Goal: Task Accomplishment & Management: Complete application form

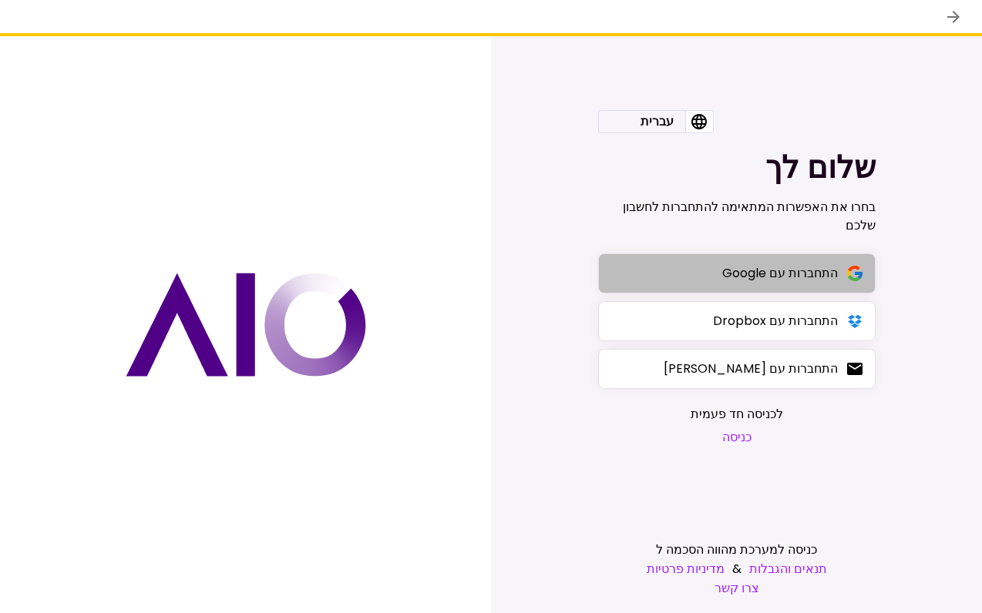
click at [723, 267] on div "התחברות עם Google" at bounding box center [780, 273] width 116 height 19
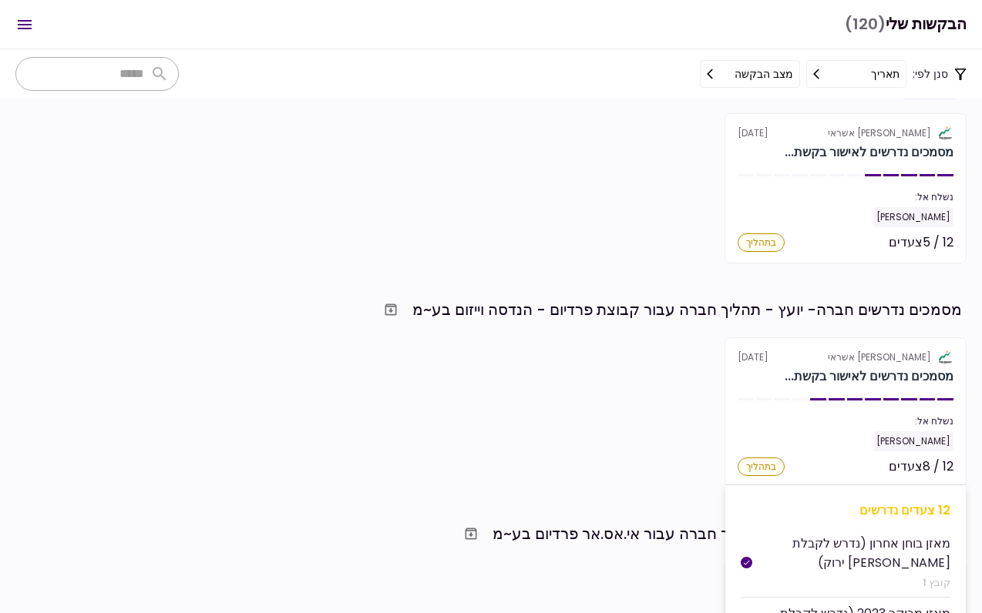
scroll to position [317, 0]
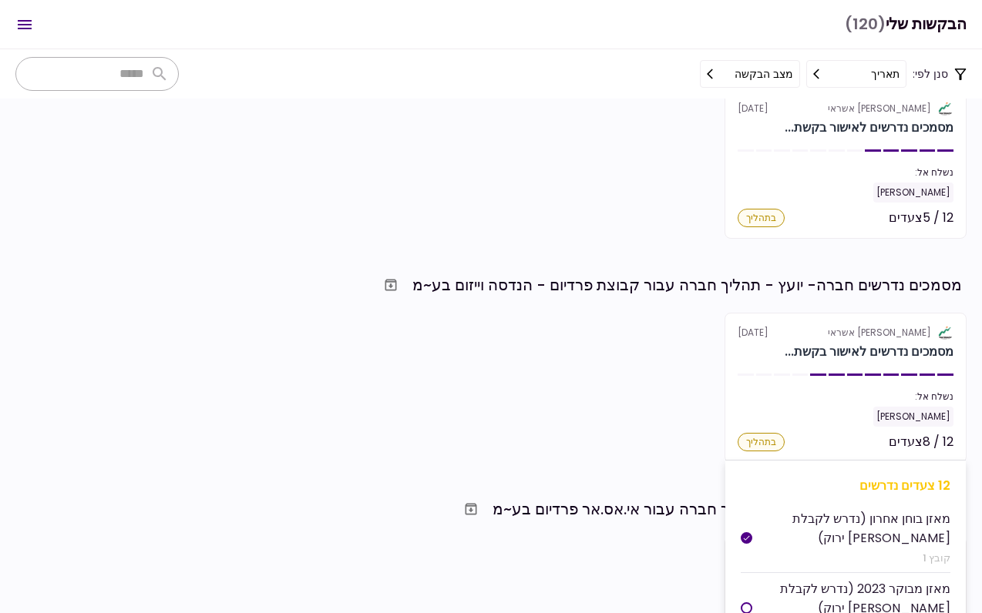
click at [830, 334] on div "[PERSON_NAME] אשראי [DATE]" at bounding box center [845, 333] width 216 height 14
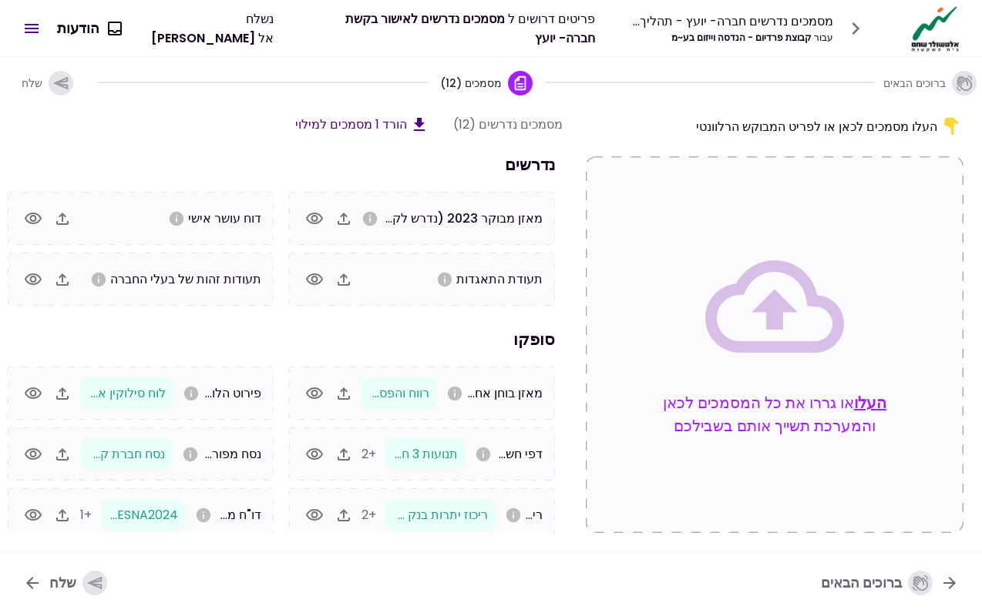
scroll to position [0, -1]
click at [336, 219] on icon "button" at bounding box center [343, 219] width 18 height 18
click at [347, 220] on icon "button" at bounding box center [343, 219] width 18 height 18
click at [63, 82] on icon "button" at bounding box center [60, 83] width 17 height 17
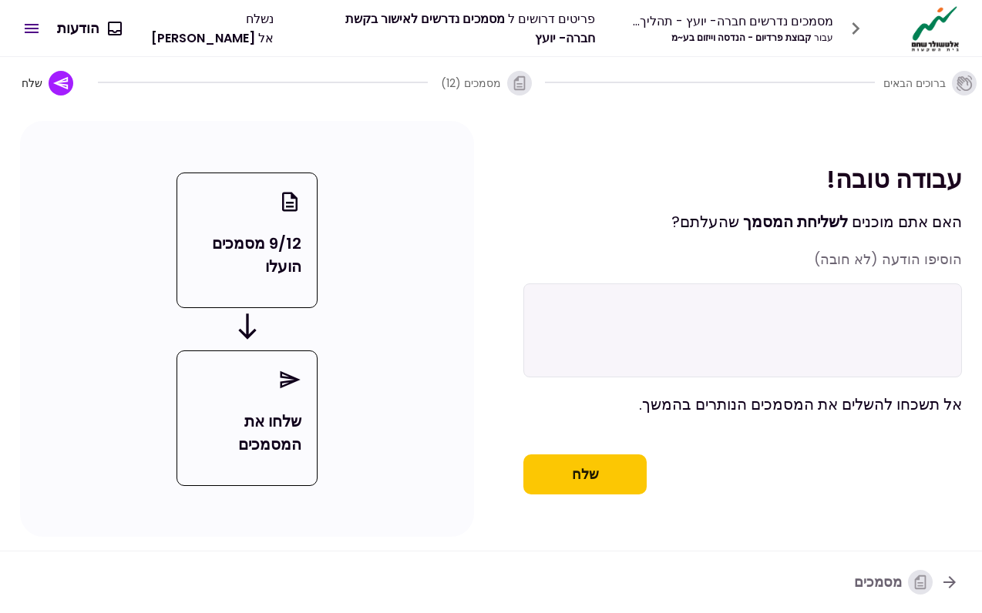
click at [617, 495] on button "שלח" at bounding box center [584, 475] width 123 height 40
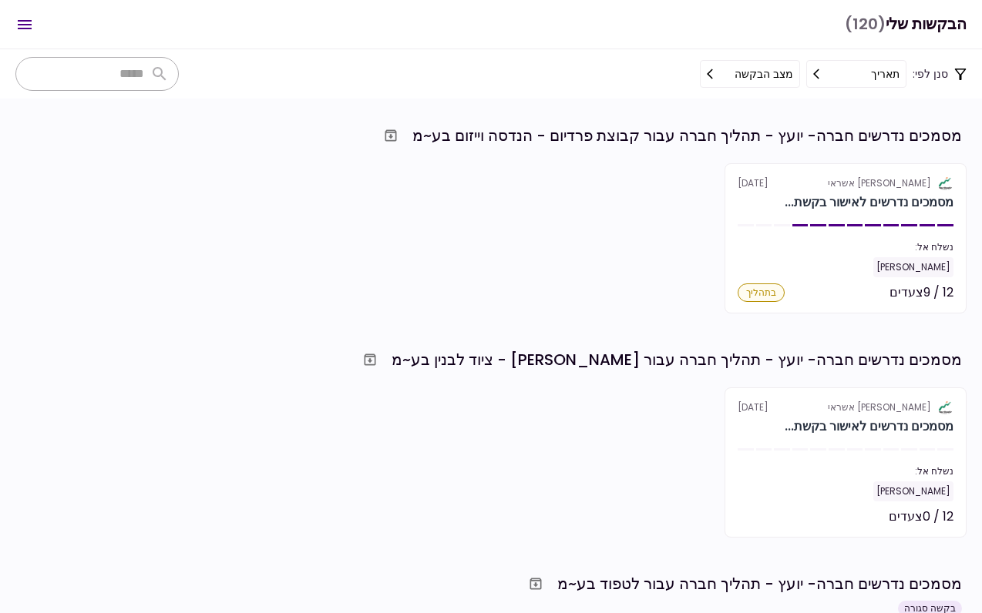
click at [461, 95] on div "סנן לפי: תאריך מצב הבקשה" at bounding box center [491, 73] width 982 height 49
